Goal: Task Accomplishment & Management: Manage account settings

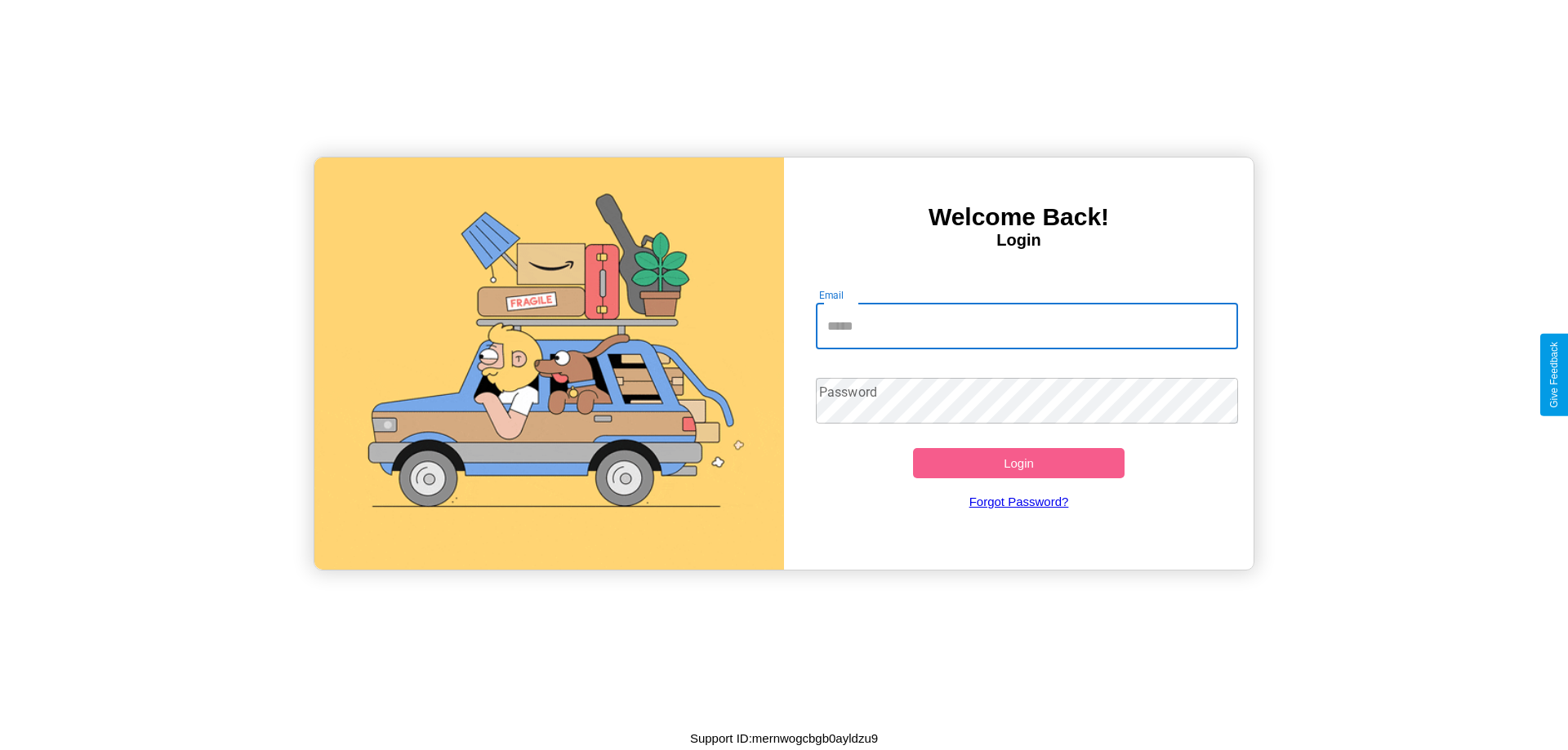
click at [1027, 326] on input "Email" at bounding box center [1027, 327] width 423 height 45
type input "**********"
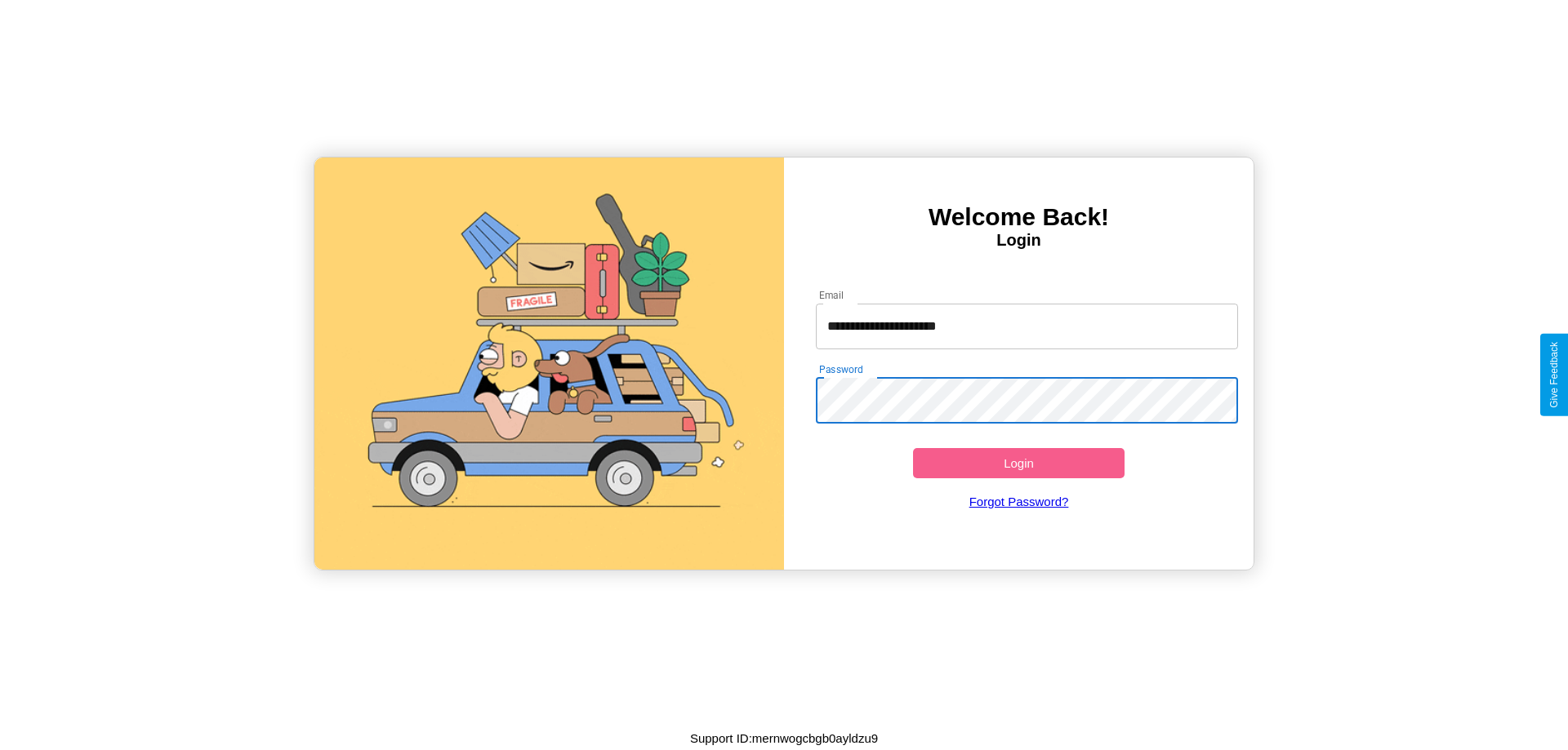
click at [1018, 463] on button "Login" at bounding box center [1019, 463] width 211 height 31
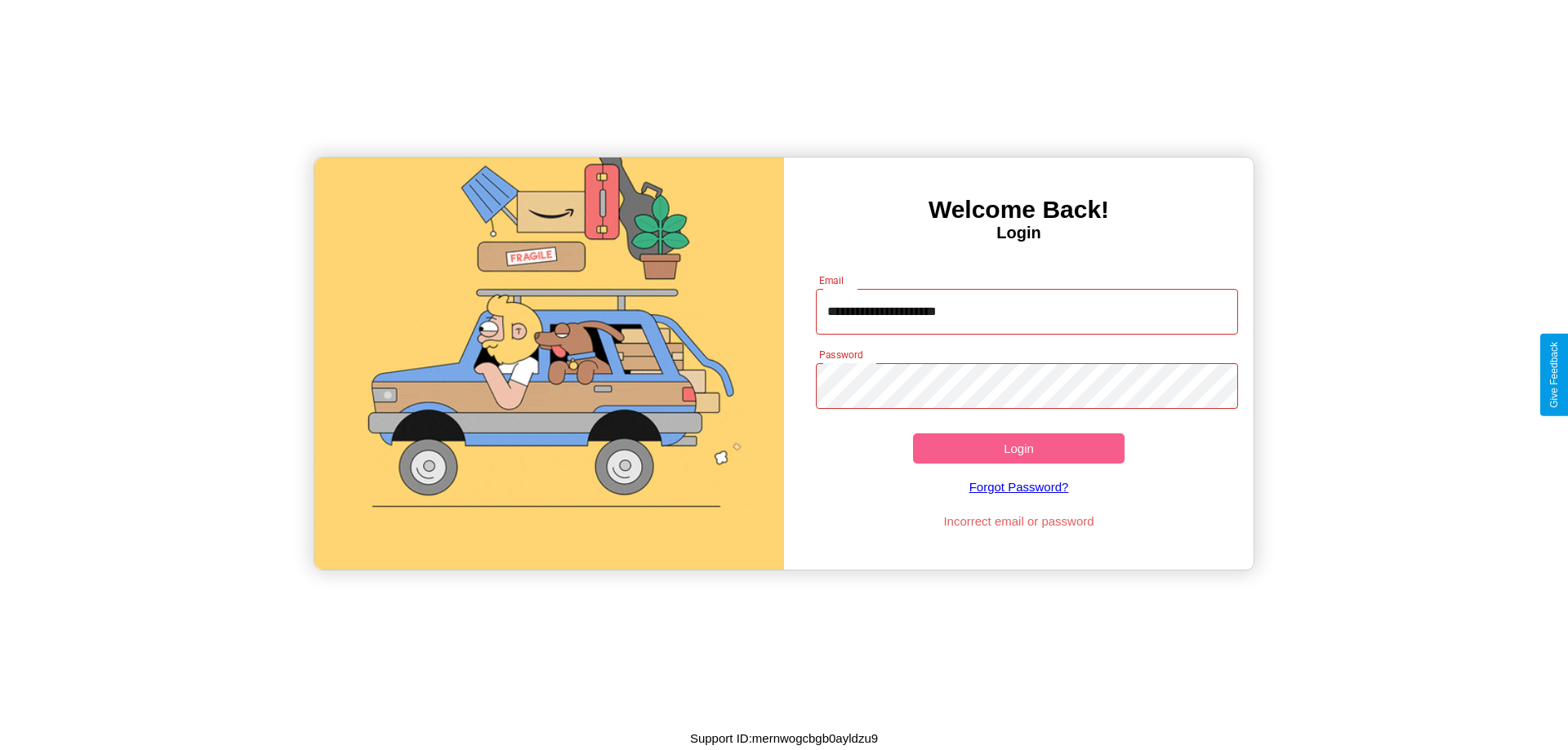
click at [1018, 448] on button "Login" at bounding box center [1019, 449] width 211 height 31
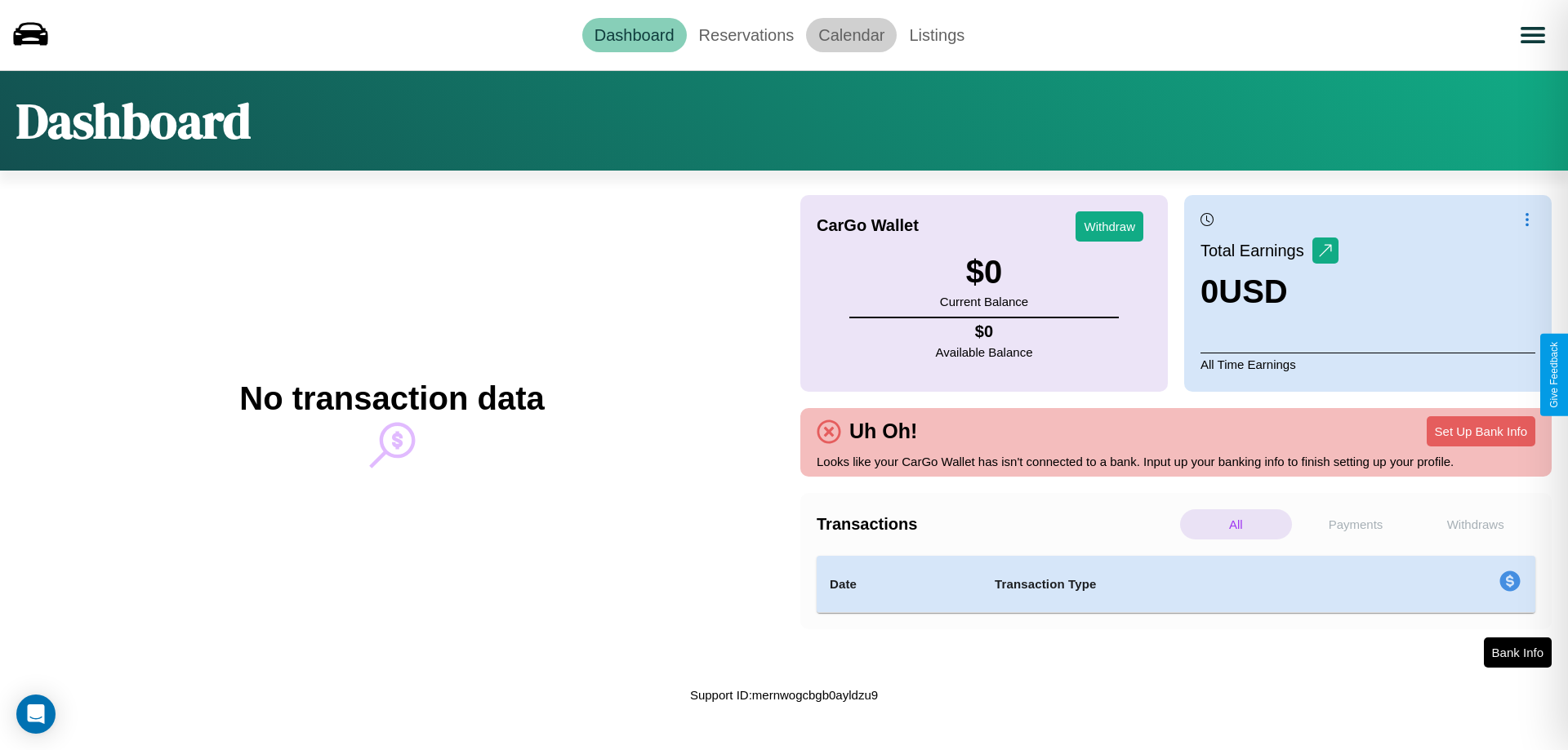
click at [850, 34] on link "Calendar" at bounding box center [851, 35] width 91 height 34
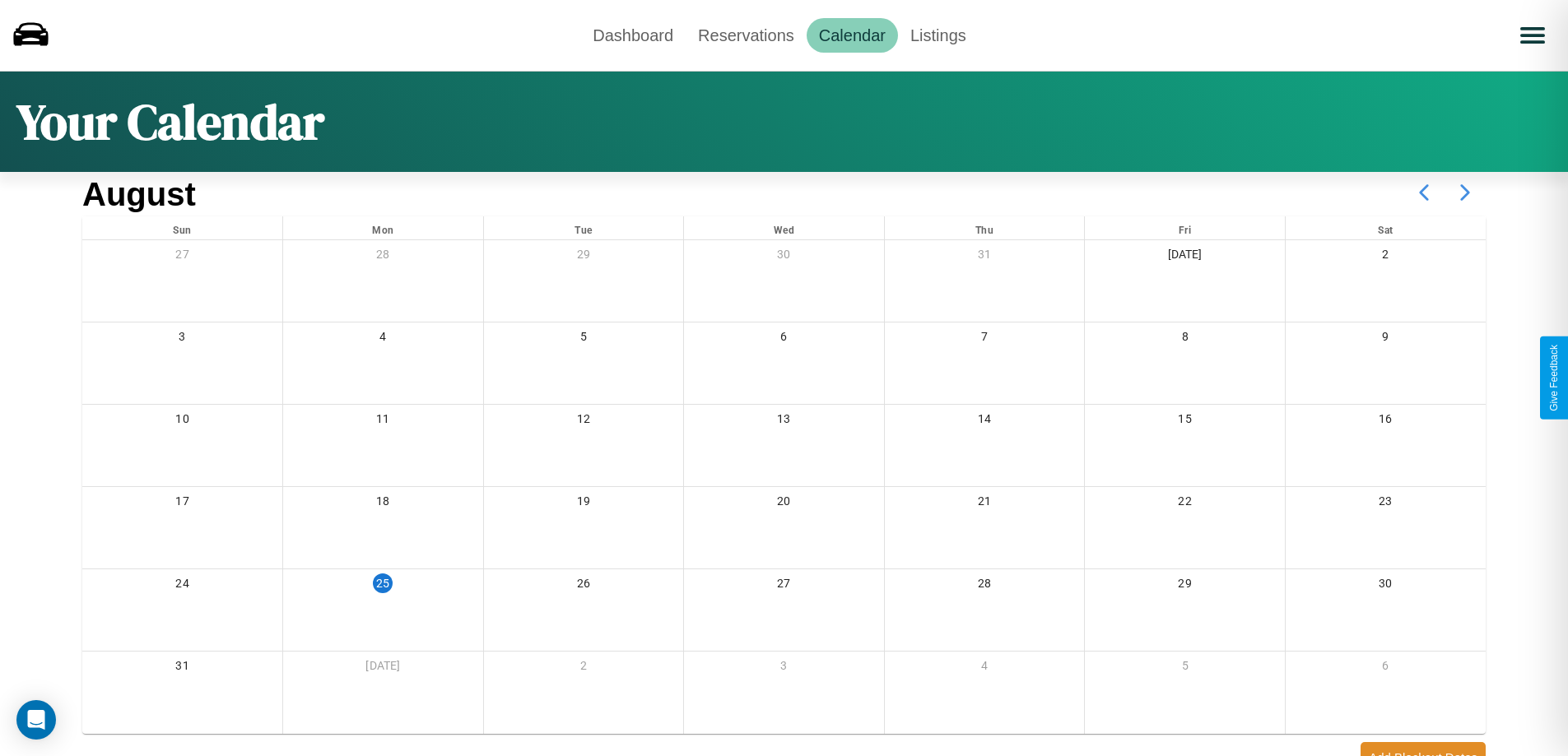
click at [1465, 193] on icon at bounding box center [1464, 192] width 41 height 41
click at [745, 34] on link "Reservations" at bounding box center [745, 35] width 121 height 34
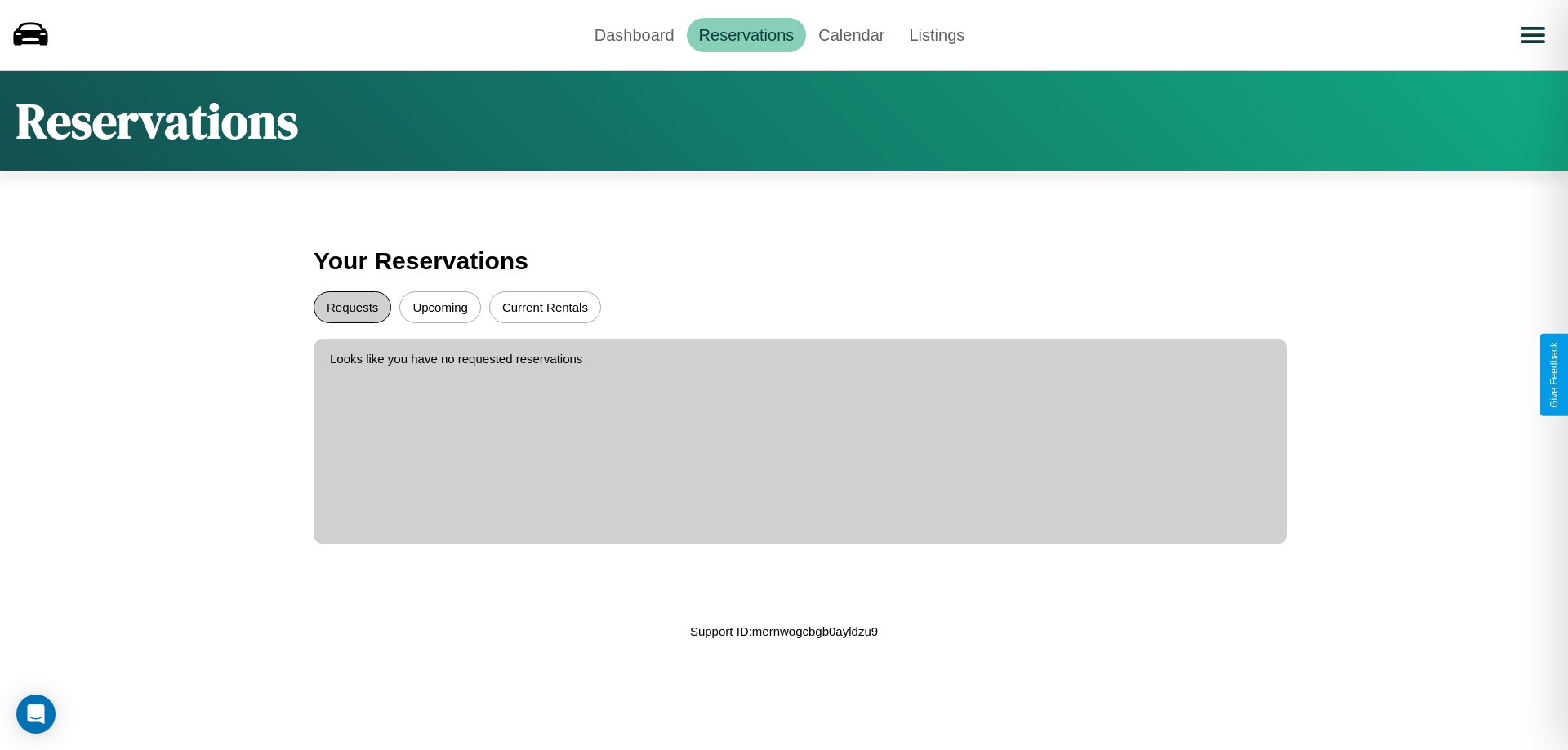
click at [352, 307] on button "Requests" at bounding box center [352, 307] width 78 height 31
click at [545, 307] on button "Current Rentals" at bounding box center [545, 307] width 112 height 31
click at [634, 34] on link "Dashboard" at bounding box center [635, 35] width 105 height 34
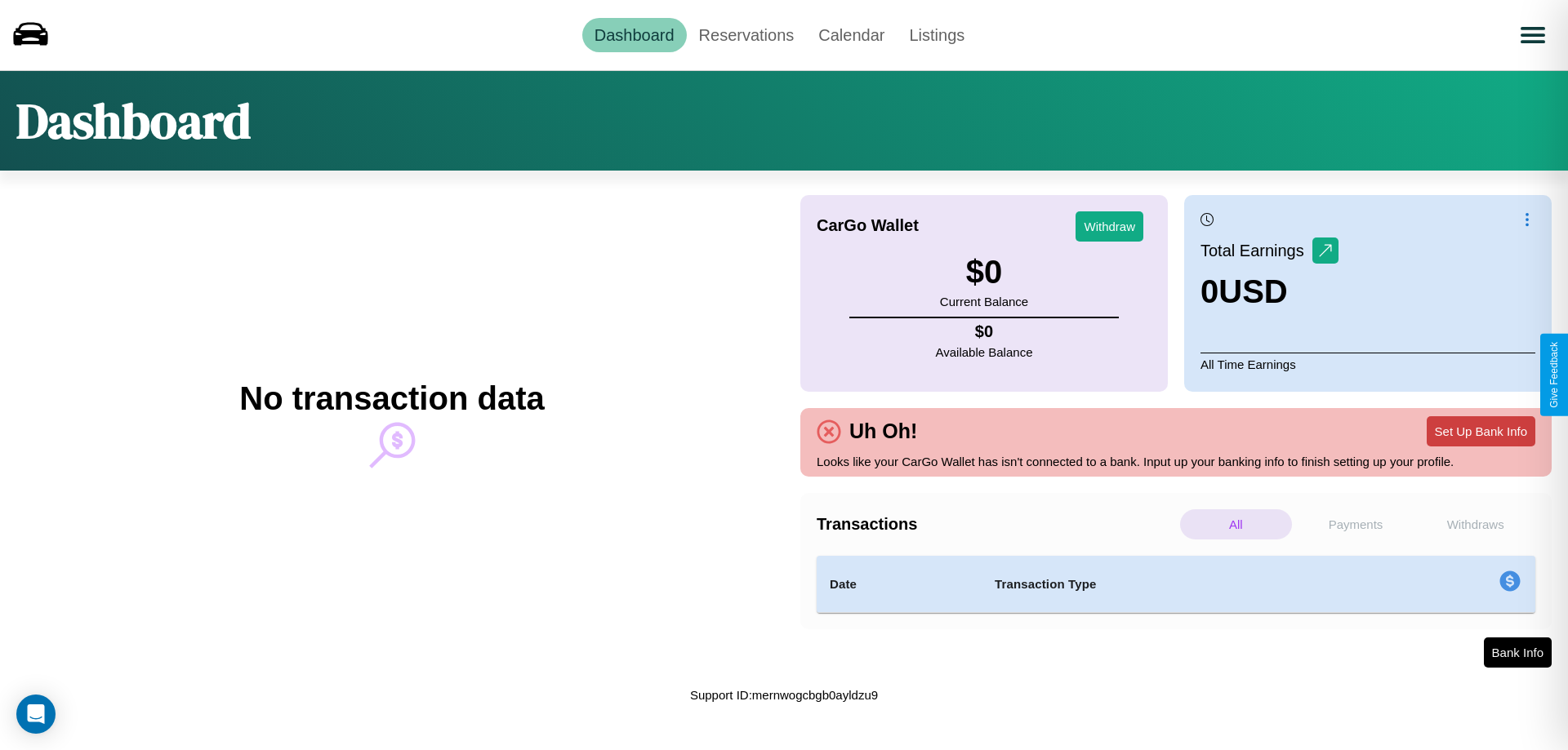
click at [1481, 431] on button "Set Up Bank Info" at bounding box center [1481, 431] width 108 height 31
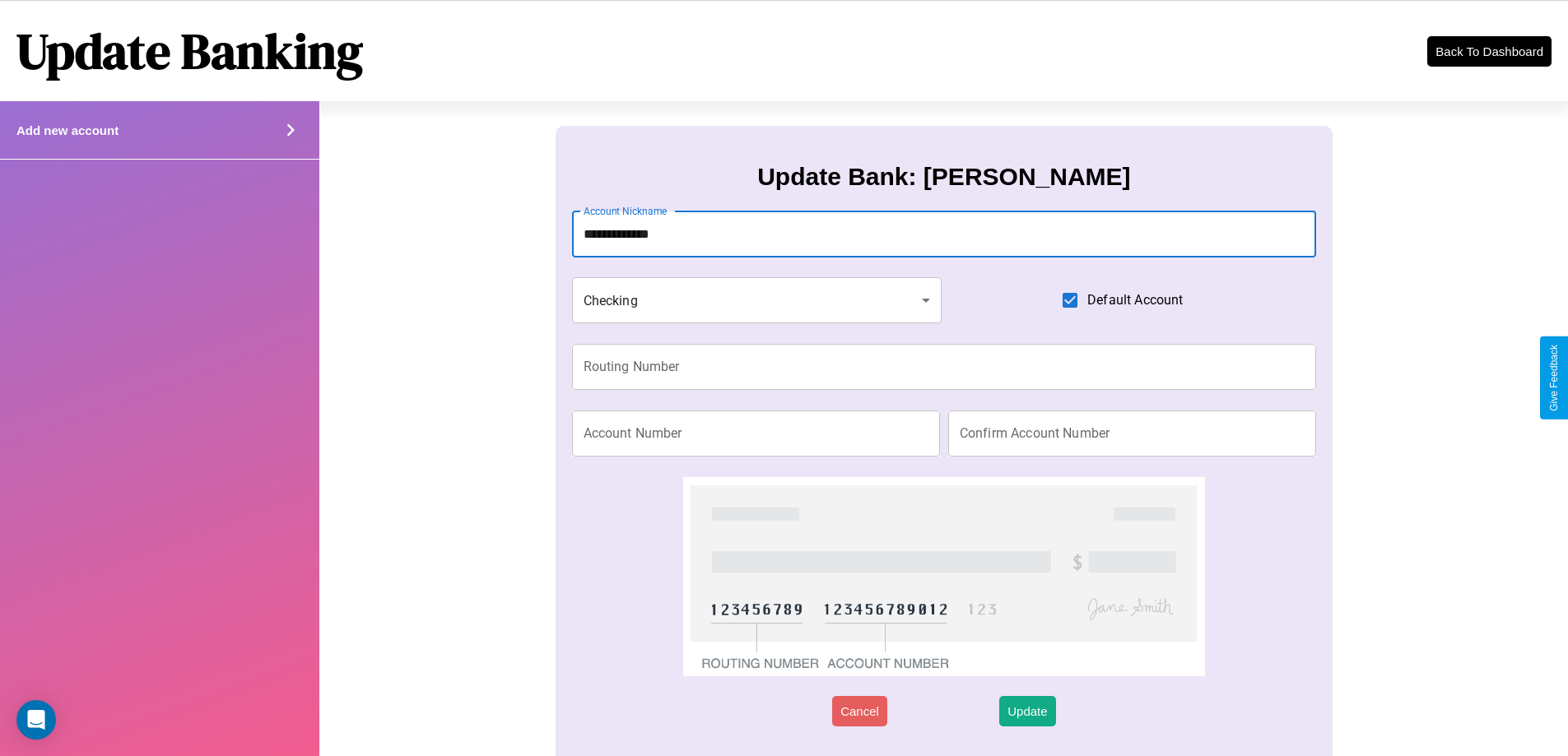
type input "**********"
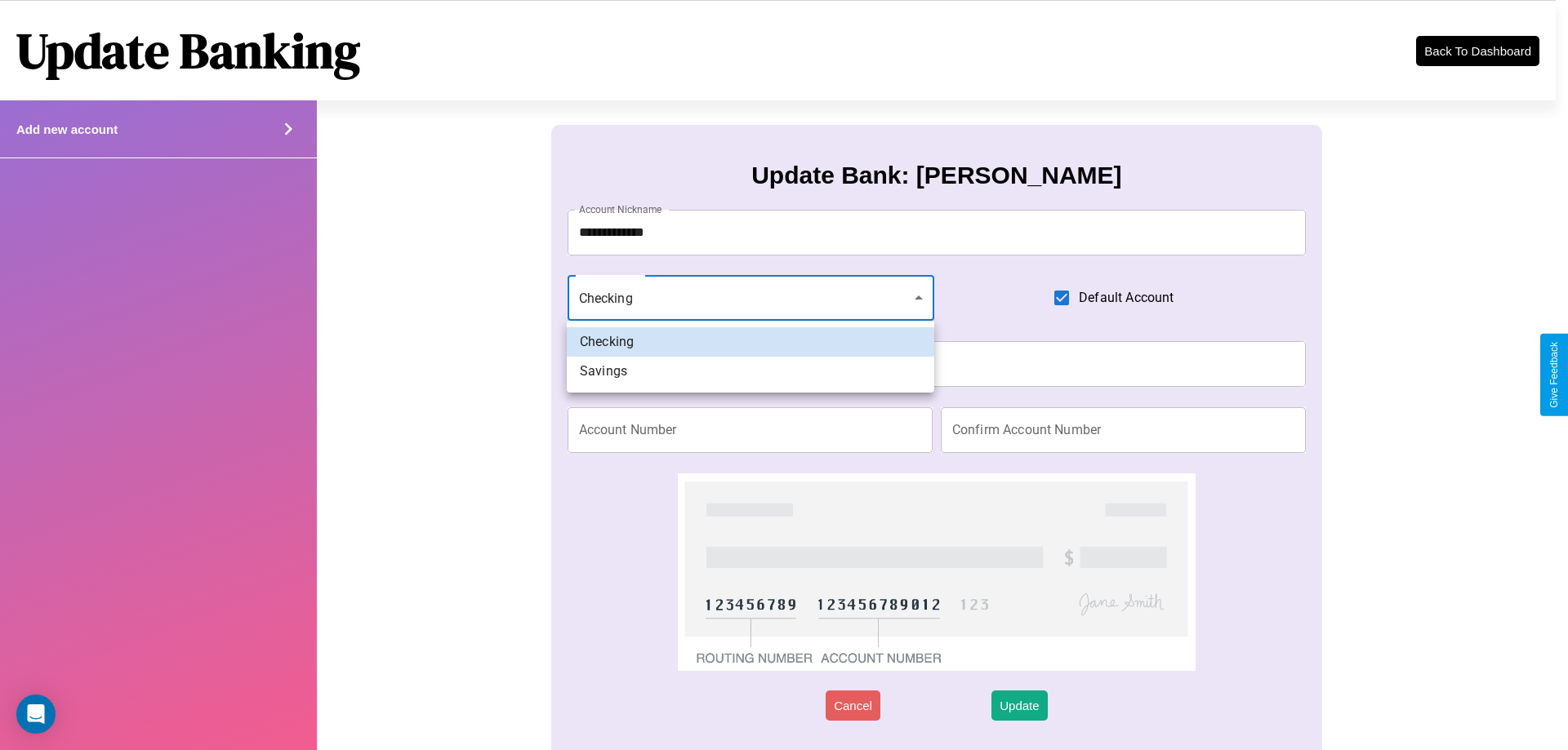
click at [750, 298] on div at bounding box center [784, 375] width 1568 height 750
